Goal: Task Accomplishment & Management: Manage account settings

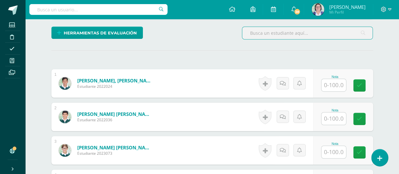
scroll to position [158, 0]
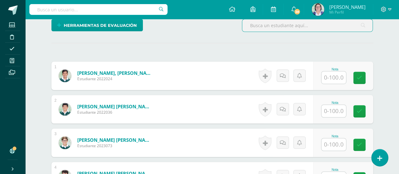
click at [334, 72] on input "text" at bounding box center [333, 77] width 25 height 12
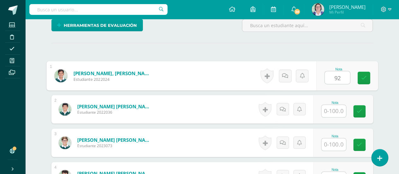
type input "92"
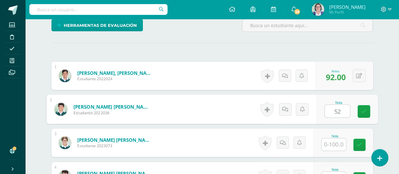
type input "52"
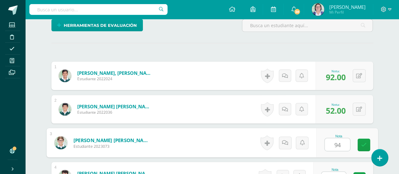
type input "94"
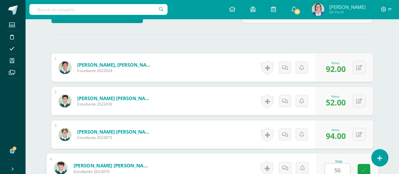
type input "56"
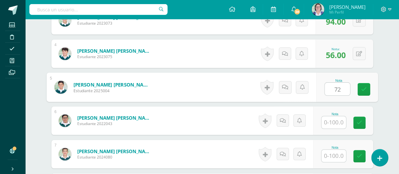
type input "72"
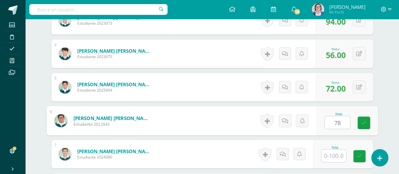
type input "78"
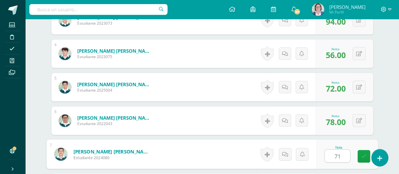
type input "71"
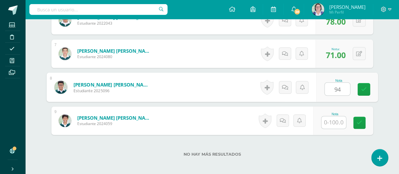
type input "94"
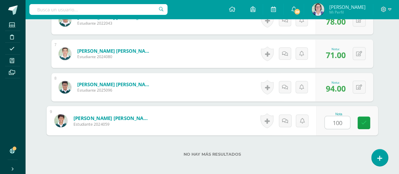
type input "100"
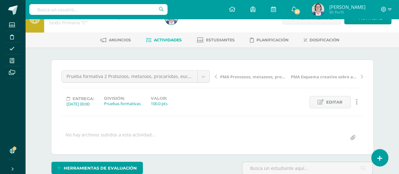
scroll to position [1, 0]
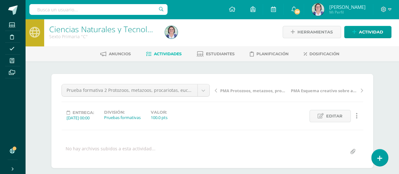
click at [168, 53] on span "Actividades" at bounding box center [168, 53] width 28 height 5
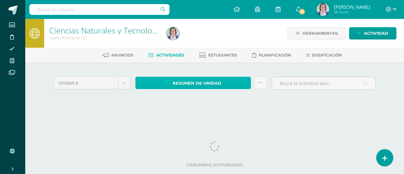
click at [188, 79] on span "Resumen de unidad" at bounding box center [196, 83] width 49 height 12
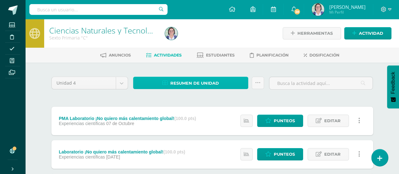
click at [212, 79] on span "Resumen de unidad" at bounding box center [194, 83] width 49 height 12
click at [208, 84] on span "Resumen de unidad" at bounding box center [194, 83] width 49 height 12
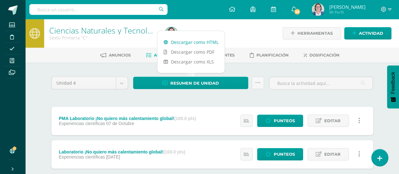
click at [201, 42] on link "Descargar como HTML" at bounding box center [190, 42] width 67 height 10
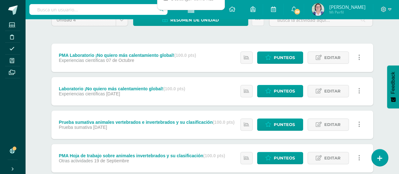
scroll to position [252, 0]
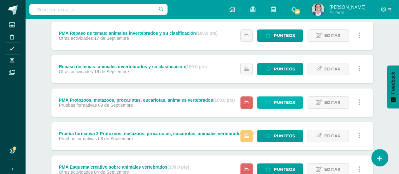
drag, startPoint x: 284, startPoint y: 101, endPoint x: 281, endPoint y: 101, distance: 3.5
click at [284, 101] on span "Punteos" at bounding box center [284, 102] width 21 height 12
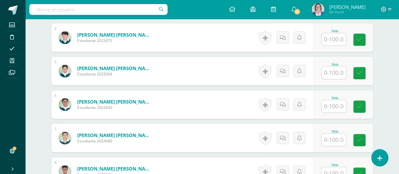
scroll to position [296, 0]
click at [338, 38] on input "text" at bounding box center [333, 39] width 25 height 12
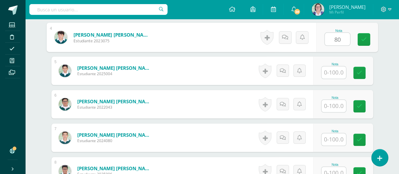
type input "80"
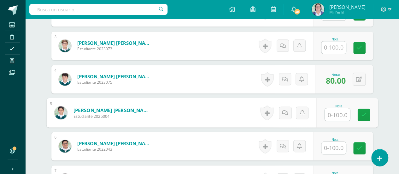
scroll to position [284, 0]
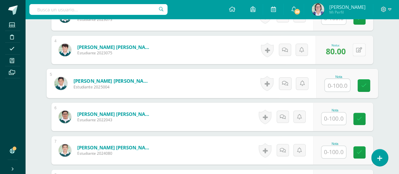
click at [354, 47] on div "0 Logros Logros obtenidos Aún no hay logros agregados Nota: 80.00" at bounding box center [344, 50] width 58 height 28
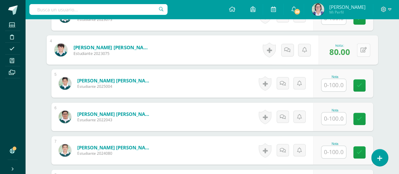
click at [366, 46] on button at bounding box center [363, 49] width 13 height 13
type input "90"
click at [345, 52] on icon at bounding box center [347, 51] width 6 height 5
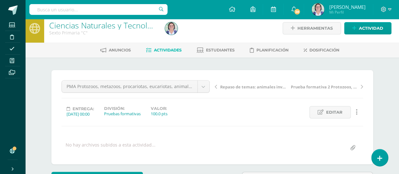
scroll to position [0, 0]
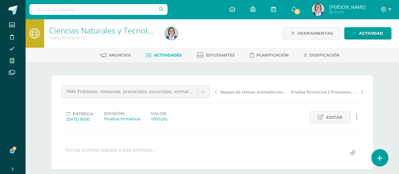
click at [159, 53] on span "Actividades" at bounding box center [168, 55] width 28 height 5
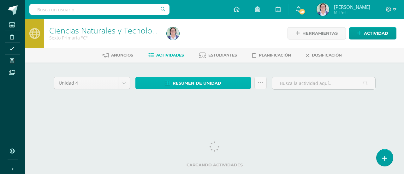
click at [192, 83] on span "Resumen de unidad" at bounding box center [196, 83] width 49 height 12
click at [201, 83] on span "Resumen de unidad" at bounding box center [196, 83] width 49 height 12
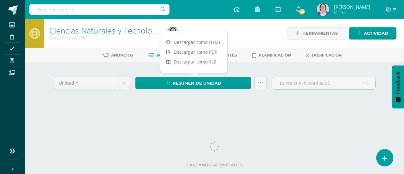
click at [195, 33] on div "Descargar como HTML Descargar como PDF Descargar como XLS" at bounding box center [194, 52] width 68 height 43
click at [206, 44] on link "Descargar como HTML" at bounding box center [193, 42] width 67 height 10
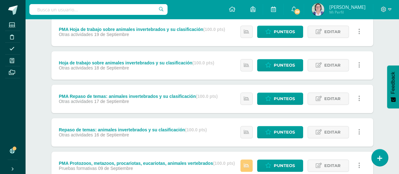
scroll to position [301, 0]
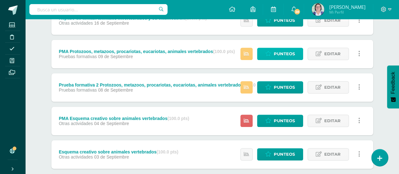
click at [287, 55] on span "Punteos" at bounding box center [284, 54] width 21 height 12
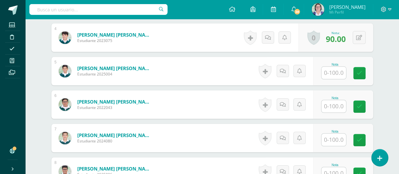
scroll to position [296, 0]
click at [358, 38] on icon at bounding box center [359, 37] width 6 height 5
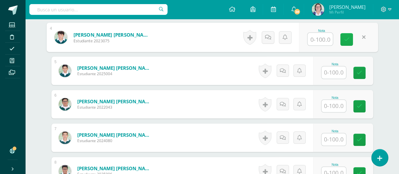
click at [348, 38] on icon at bounding box center [347, 39] width 6 height 5
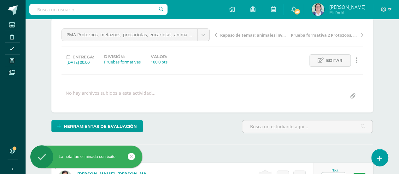
scroll to position [0, 0]
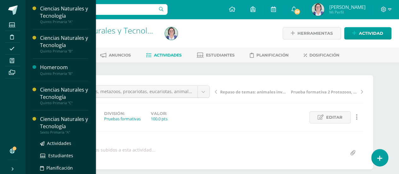
click at [51, 123] on div "Ciencias Naturales y Tecnología" at bounding box center [64, 122] width 48 height 15
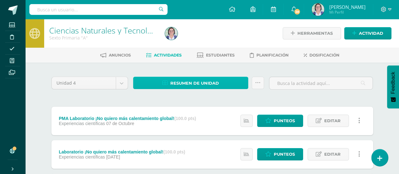
click at [193, 78] on span "Resumen de unidad" at bounding box center [194, 83] width 49 height 12
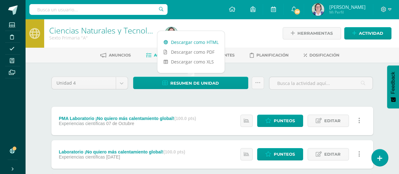
click at [193, 40] on link "Descargar como HTML" at bounding box center [190, 42] width 67 height 10
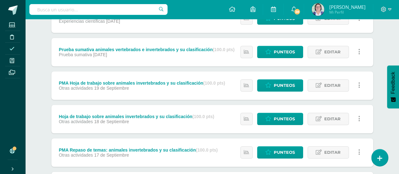
scroll to position [126, 0]
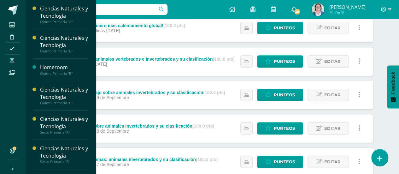
click at [13, 62] on icon at bounding box center [12, 60] width 4 height 5
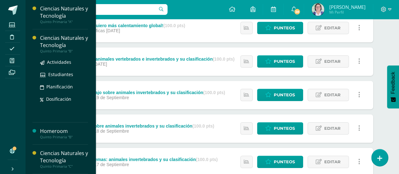
click at [60, 44] on div "Ciencias Naturales y Tecnología" at bounding box center [64, 41] width 48 height 15
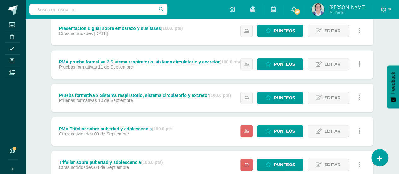
scroll to position [221, 0]
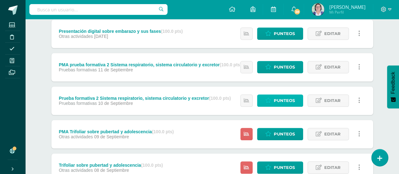
click at [284, 97] on span "Punteos" at bounding box center [284, 101] width 21 height 12
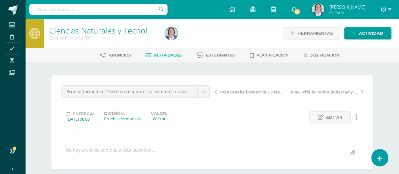
click at [160, 55] on span "Actividades" at bounding box center [168, 55] width 28 height 5
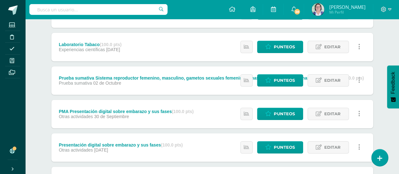
scroll to position [126, 0]
